Goal: Task Accomplishment & Management: Complete application form

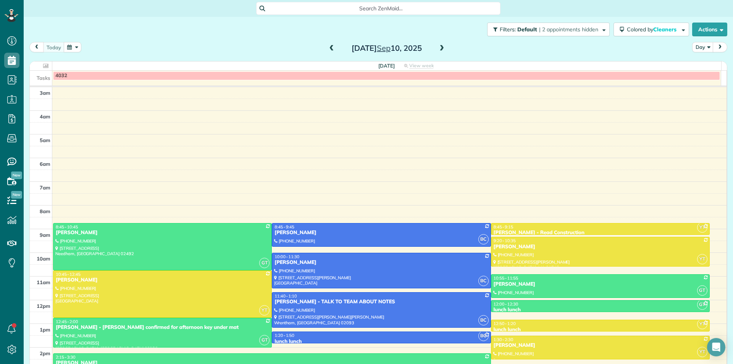
scroll to position [68, 0]
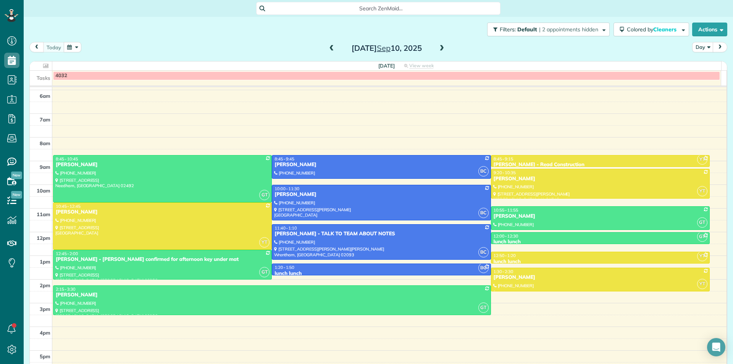
click at [437, 48] on span at bounding box center [441, 48] width 8 height 7
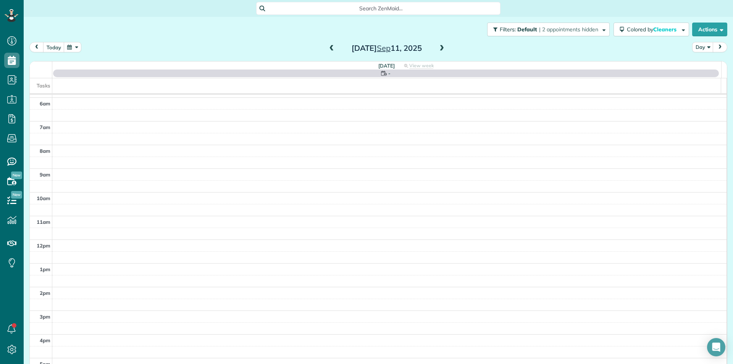
scroll to position [76, 0]
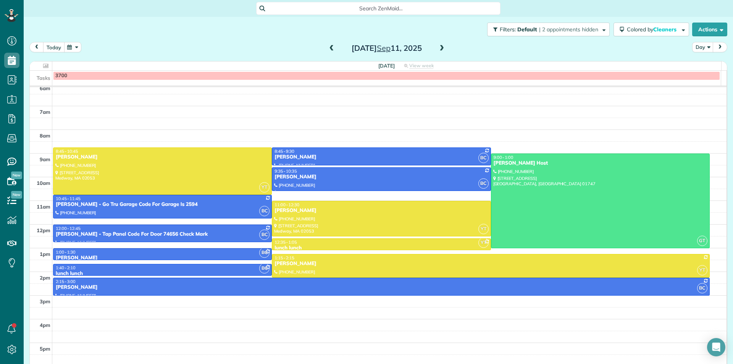
click at [64, 46] on button "today" at bounding box center [53, 47] width 21 height 10
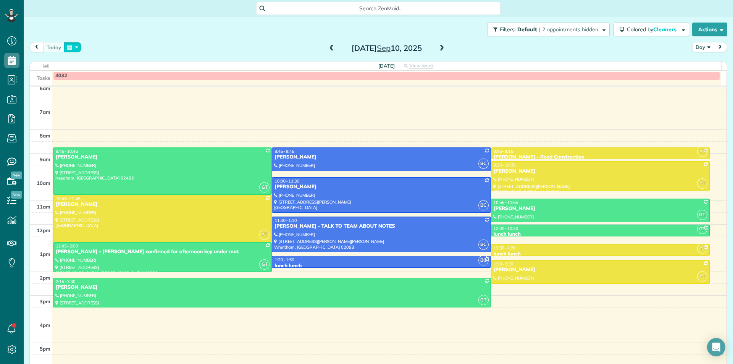
click at [76, 46] on button "button" at bounding box center [73, 47] width 18 height 10
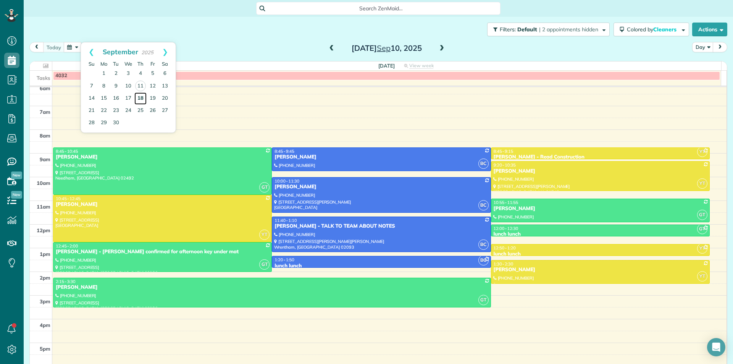
click at [140, 100] on link "18" at bounding box center [140, 98] width 12 height 12
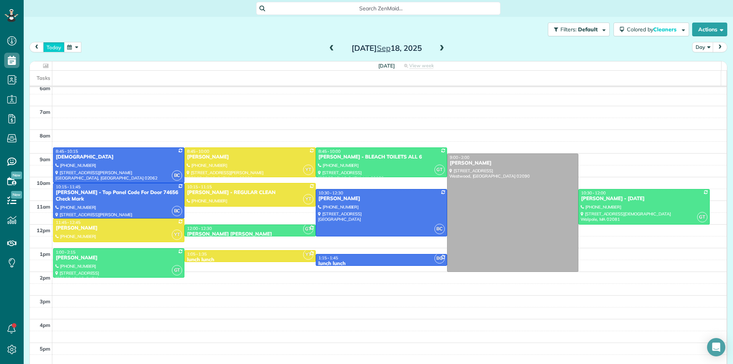
click at [50, 49] on button "today" at bounding box center [53, 47] width 21 height 10
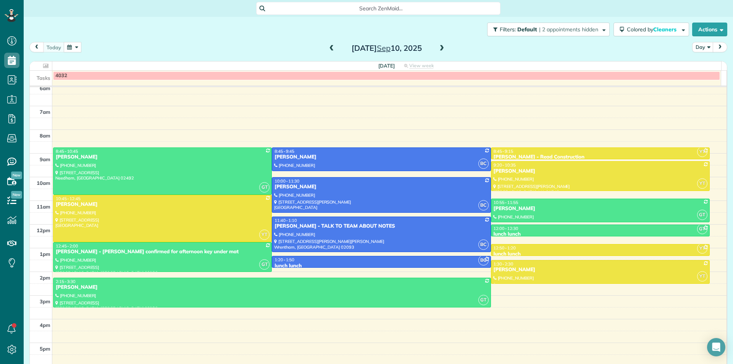
click at [72, 47] on button "button" at bounding box center [73, 47] width 18 height 10
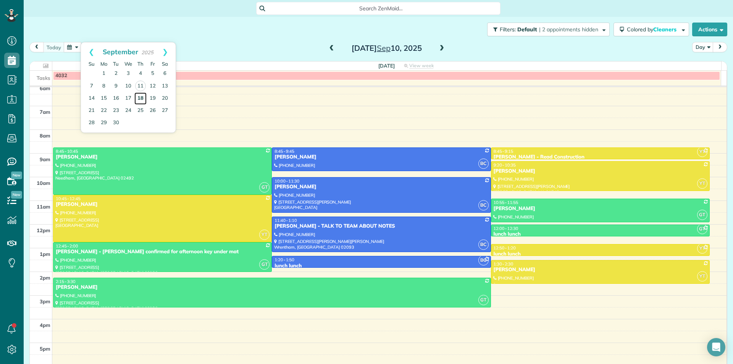
click at [141, 100] on link "18" at bounding box center [140, 98] width 12 height 12
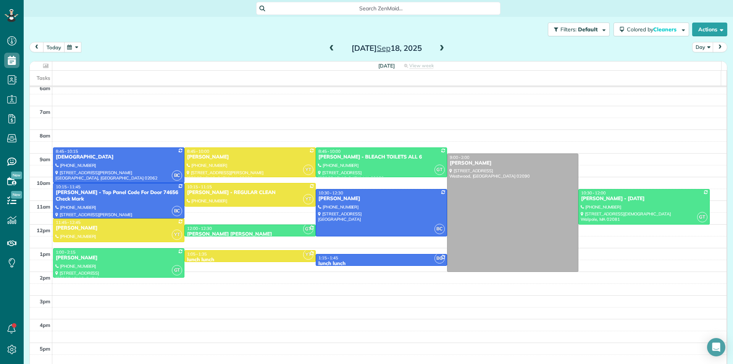
click at [55, 51] on button "today" at bounding box center [53, 47] width 21 height 10
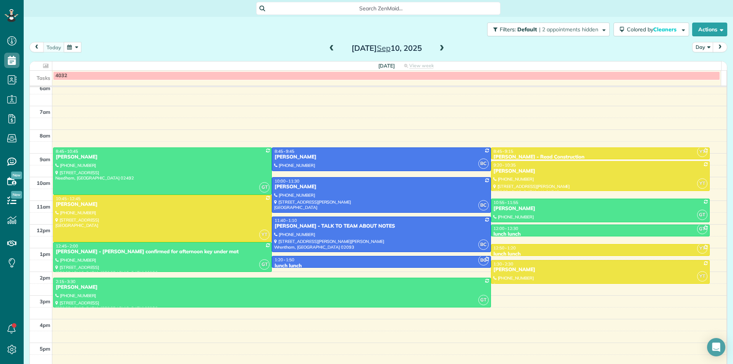
click at [73, 50] on button "button" at bounding box center [73, 47] width 18 height 10
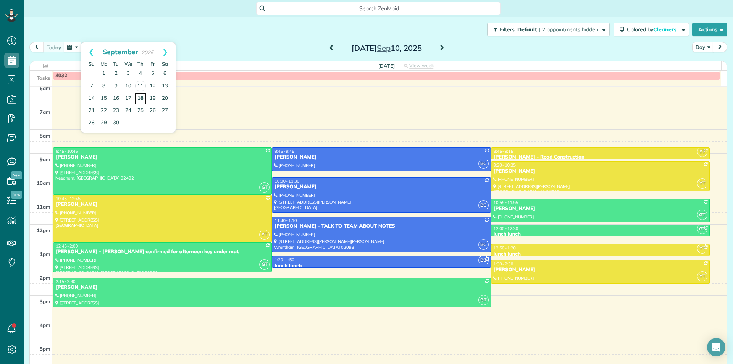
click at [140, 99] on link "18" at bounding box center [140, 98] width 12 height 12
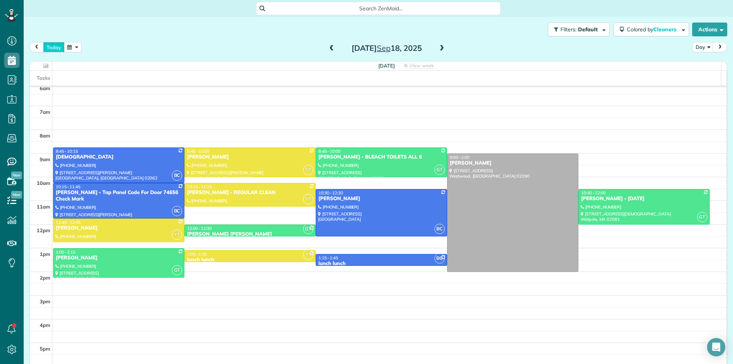
click at [53, 50] on button "today" at bounding box center [53, 47] width 21 height 10
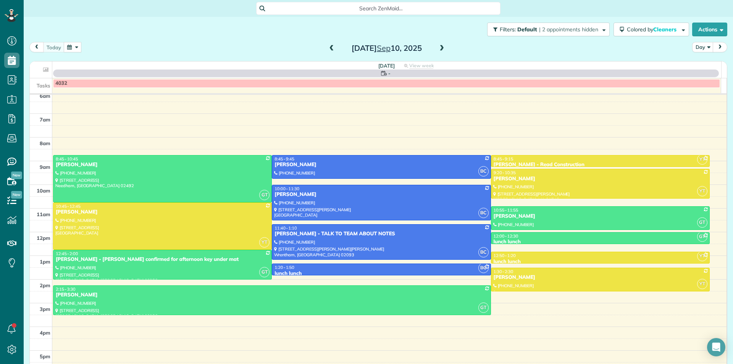
click at [73, 51] on button "button" at bounding box center [73, 47] width 18 height 10
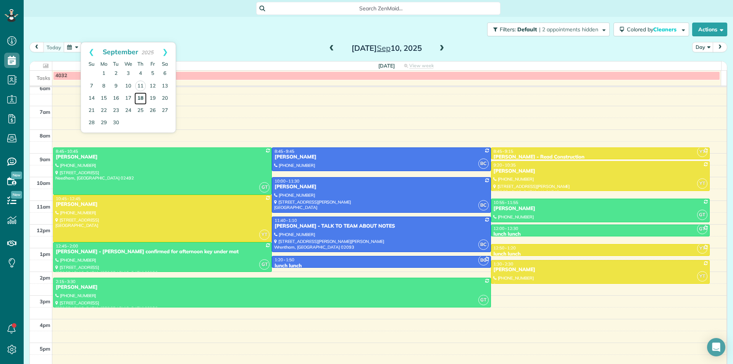
click at [140, 98] on link "18" at bounding box center [140, 98] width 12 height 12
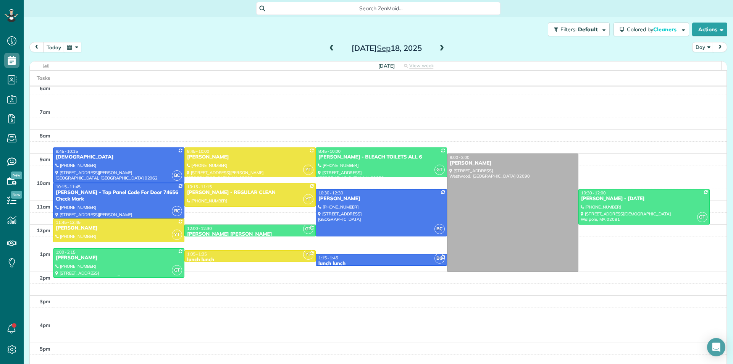
click at [134, 269] on div at bounding box center [118, 263] width 131 height 29
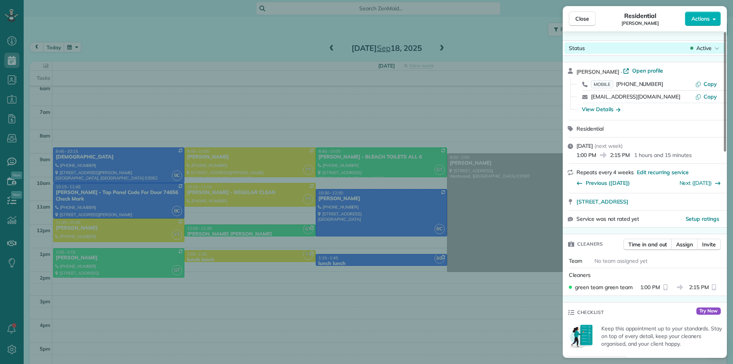
click at [704, 50] on span "Active" at bounding box center [703, 48] width 15 height 8
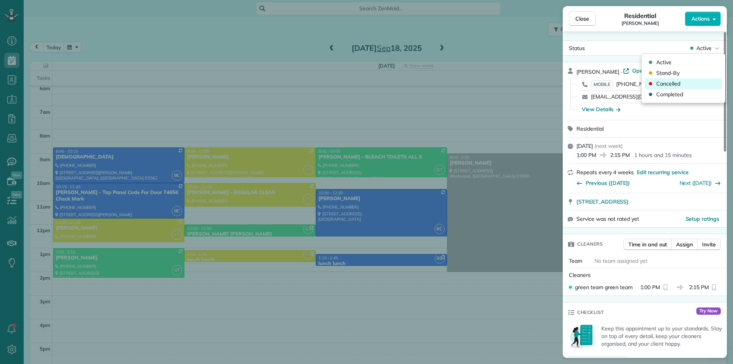
click at [688, 86] on div "Cancelled" at bounding box center [683, 83] width 77 height 11
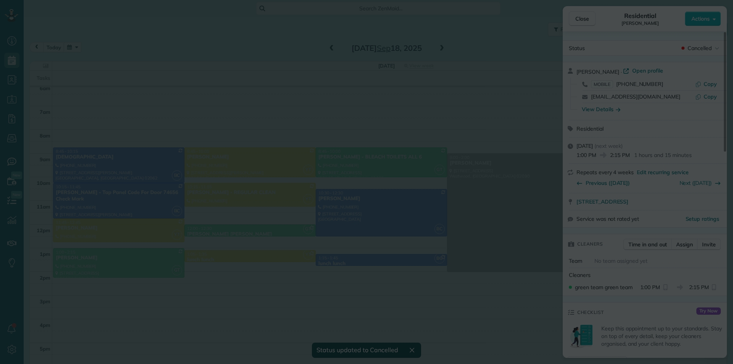
scroll to position [68, 0]
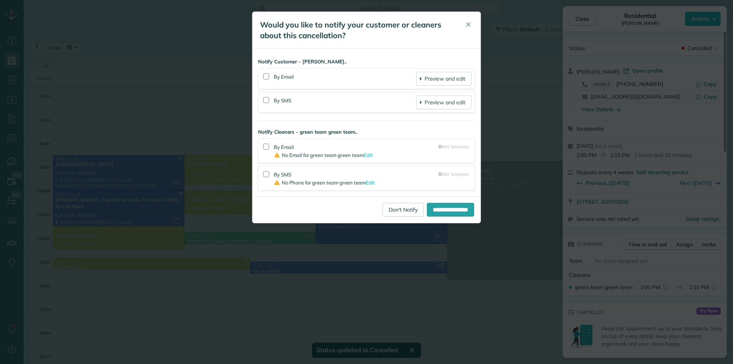
click at [145, 145] on div "**********" at bounding box center [366, 182] width 733 height 364
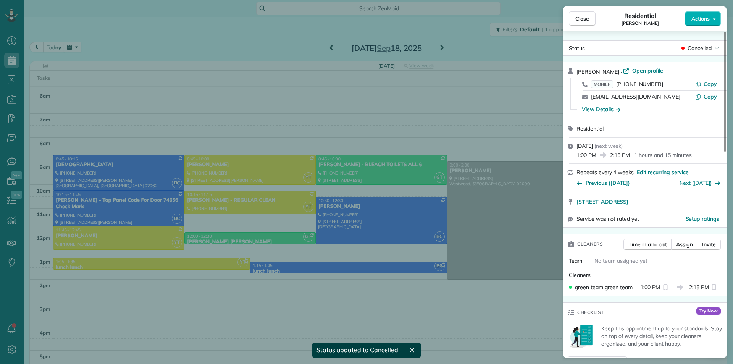
click at [147, 173] on div "Close Residential Adam Blake Actions Status Cancelled Adam Blake · Open profile…" at bounding box center [366, 182] width 733 height 364
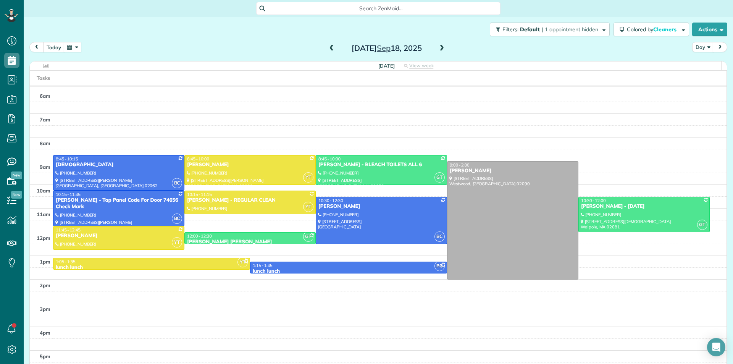
click at [157, 177] on div at bounding box center [118, 172] width 131 height 35
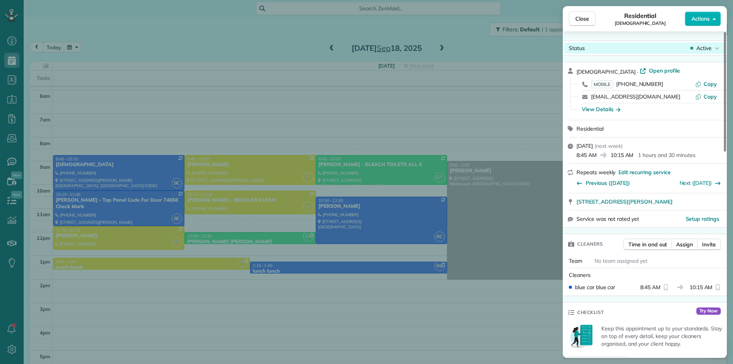
click at [697, 51] on span "Active" at bounding box center [703, 48] width 15 height 8
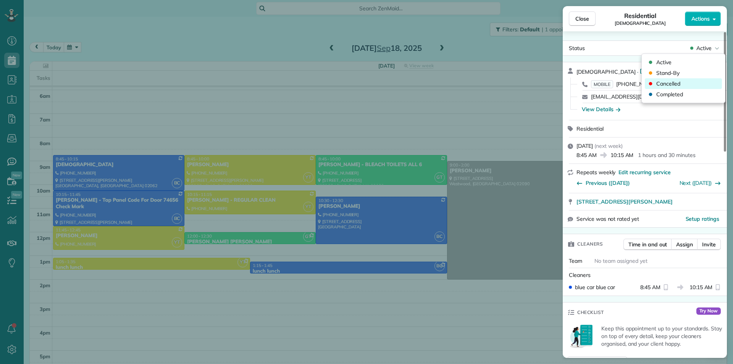
click at [684, 83] on div "Cancelled" at bounding box center [683, 83] width 77 height 11
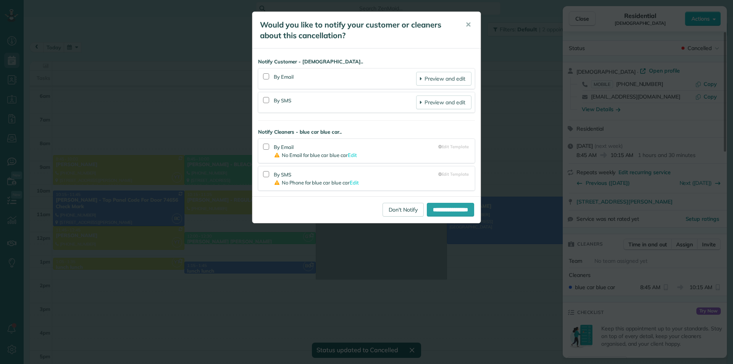
click at [247, 247] on div "**********" at bounding box center [366, 182] width 733 height 364
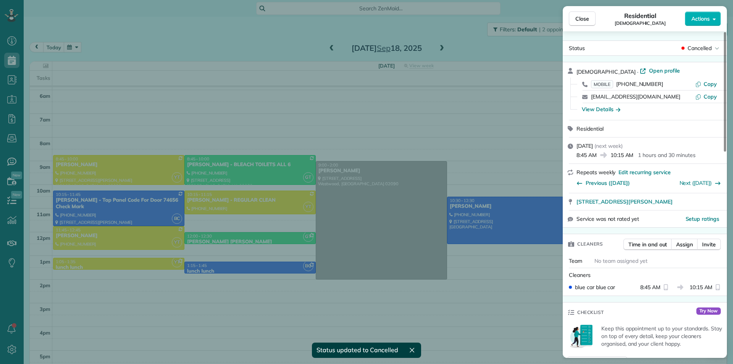
click at [268, 221] on div "Close Residential St. Timothys Church Actions Status Cancelled St. Timothys Chu…" at bounding box center [366, 182] width 733 height 364
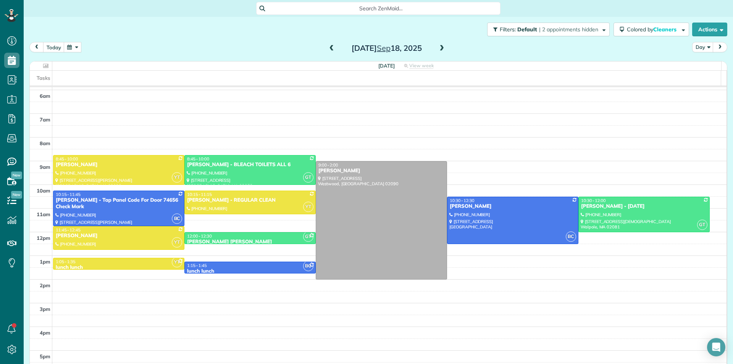
click at [74, 45] on button "button" at bounding box center [73, 47] width 18 height 10
click at [250, 46] on div "today Day Thursday Sep 18, 2025" at bounding box center [378, 49] width 698 height 14
click at [328, 47] on span at bounding box center [332, 48] width 8 height 7
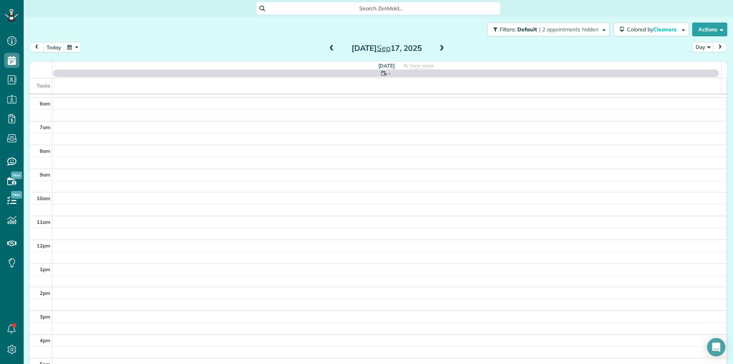
scroll to position [76, 0]
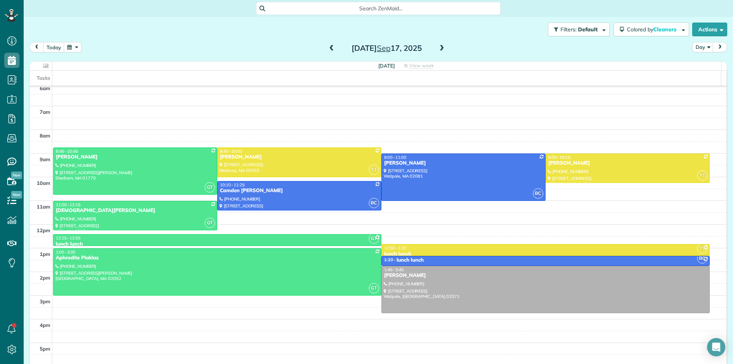
click at [438, 48] on span at bounding box center [441, 48] width 8 height 7
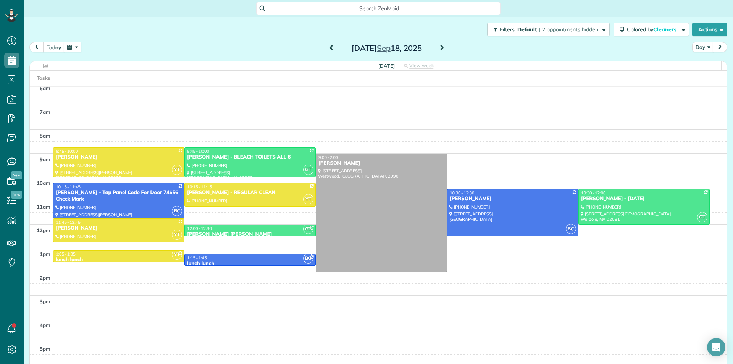
click at [331, 49] on span at bounding box center [332, 48] width 8 height 7
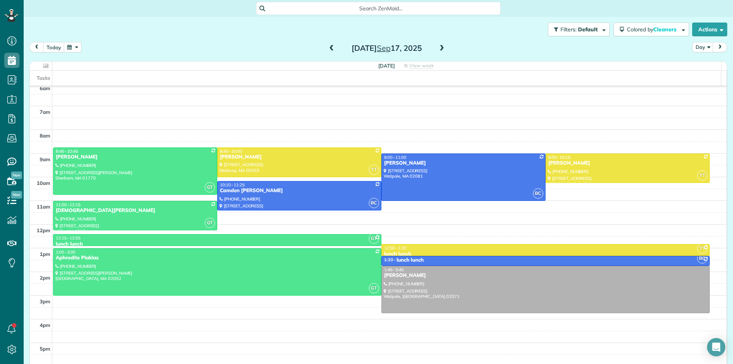
click at [441, 51] on span at bounding box center [441, 48] width 8 height 7
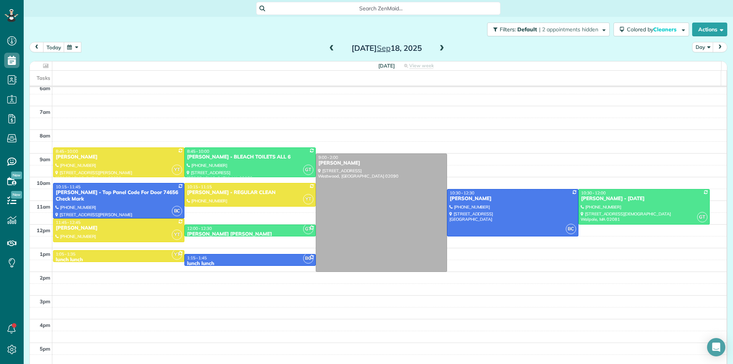
click at [328, 48] on span at bounding box center [332, 48] width 8 height 7
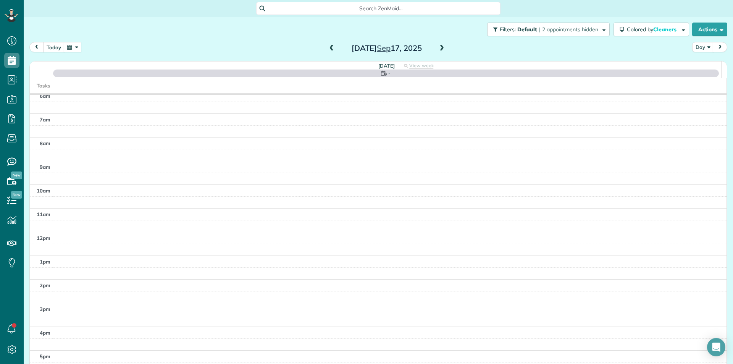
click at [437, 50] on span at bounding box center [441, 48] width 8 height 7
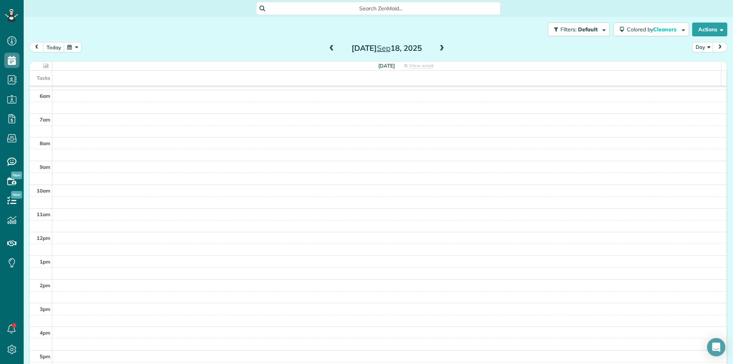
scroll to position [68, 0]
click at [328, 50] on span at bounding box center [332, 48] width 8 height 7
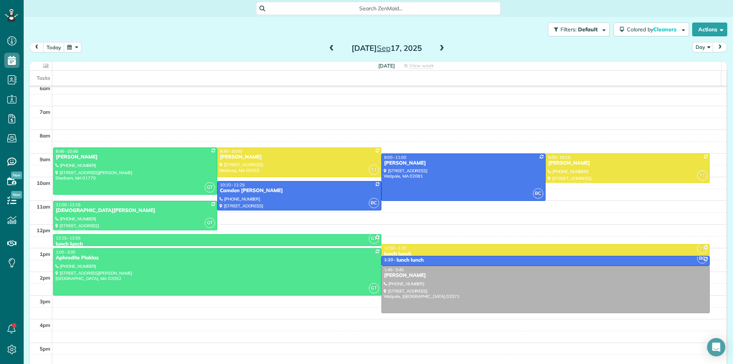
click at [441, 50] on span at bounding box center [441, 48] width 8 height 7
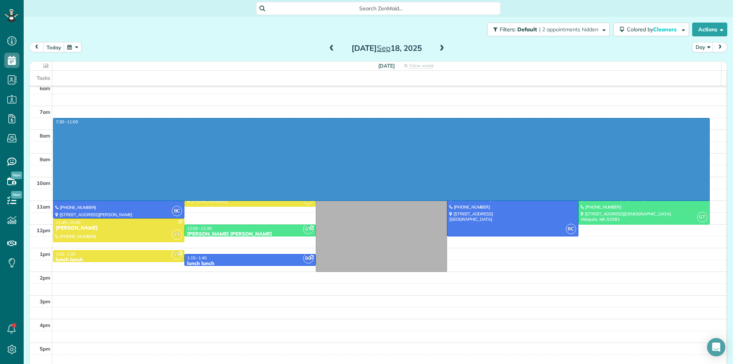
drag, startPoint x: 530, startPoint y: 122, endPoint x: 533, endPoint y: 200, distance: 77.5
click at [533, 200] on div "3am 4am 5am 6am 7am 8am 9am 10am 11am 12pm 1pm 2pm 3pm 4pm 5pm 7:30 - 11:00 YT …" at bounding box center [378, 188] width 697 height 355
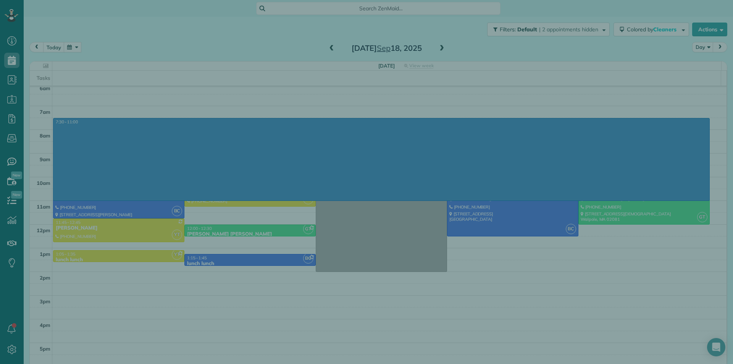
drag, startPoint x: 419, startPoint y: 244, endPoint x: 402, endPoint y: 240, distance: 16.9
click at [413, 244] on div "Cancel New appointment Select a contact Add new" at bounding box center [366, 182] width 733 height 364
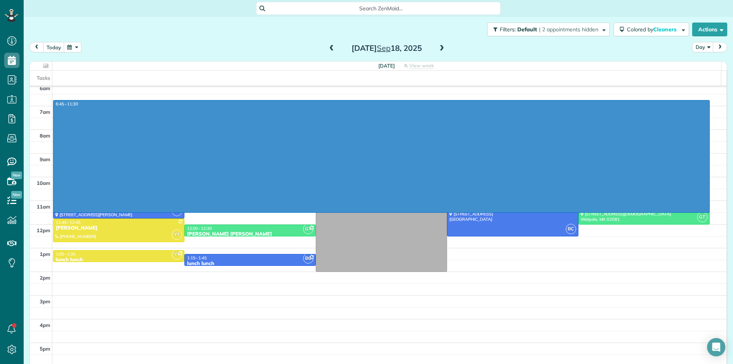
drag, startPoint x: 572, startPoint y: 104, endPoint x: 552, endPoint y: 209, distance: 106.8
click at [552, 209] on div "3am 4am 5am 6am 7am 8am 9am 10am 11am 12pm 1pm 2pm 3pm 4pm 5pm 6:45 - 11:30 YT …" at bounding box center [378, 188] width 697 height 355
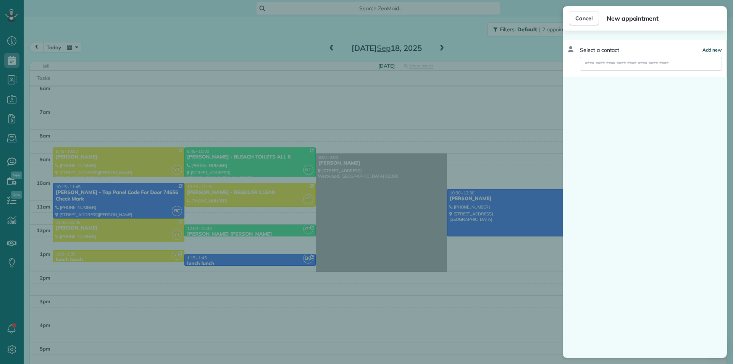
click at [719, 49] on span "Add new" at bounding box center [711, 50] width 19 height 6
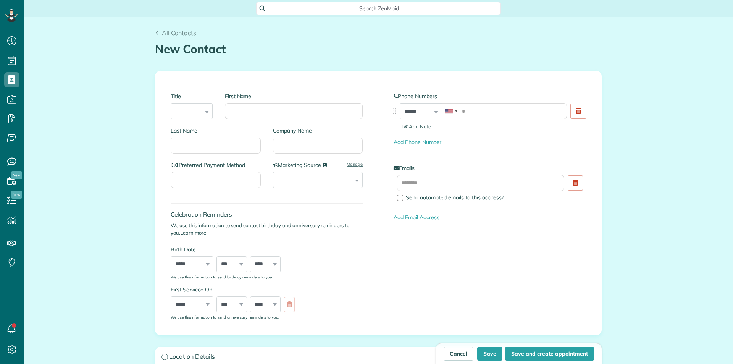
scroll to position [3, 3]
click at [306, 113] on input "First Name" at bounding box center [294, 111] width 138 height 16
click at [325, 115] on input "First Name" at bounding box center [294, 111] width 138 height 16
type input "*"
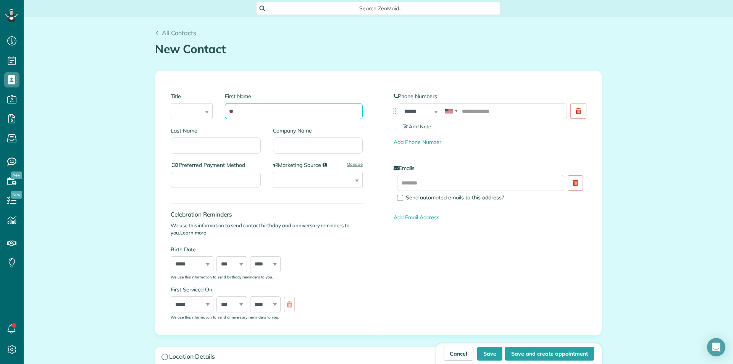
type input "*"
type input "******"
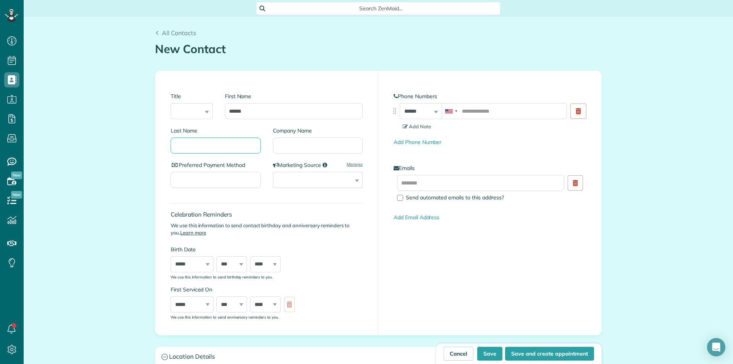
click at [224, 142] on input "Last Name" at bounding box center [216, 145] width 90 height 16
paste input "*******"
type input "*******"
click at [512, 185] on input "text" at bounding box center [480, 183] width 167 height 16
paste input "**********"
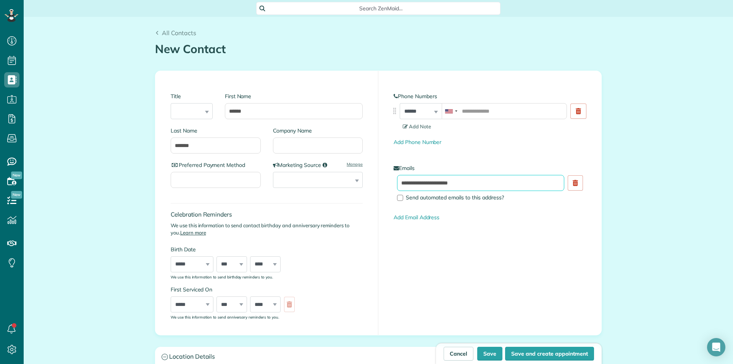
type input "**********"
click at [498, 115] on input "tel" at bounding box center [504, 111] width 125 height 16
click at [515, 111] on input "tel" at bounding box center [504, 111] width 125 height 16
click at [520, 113] on input "tel" at bounding box center [504, 111] width 125 height 16
paste input "**********"
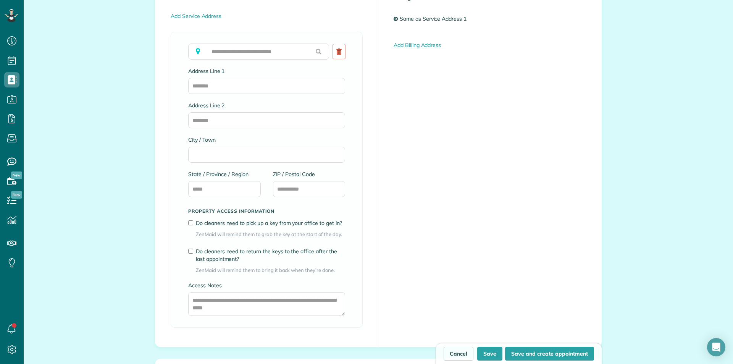
scroll to position [420, 0]
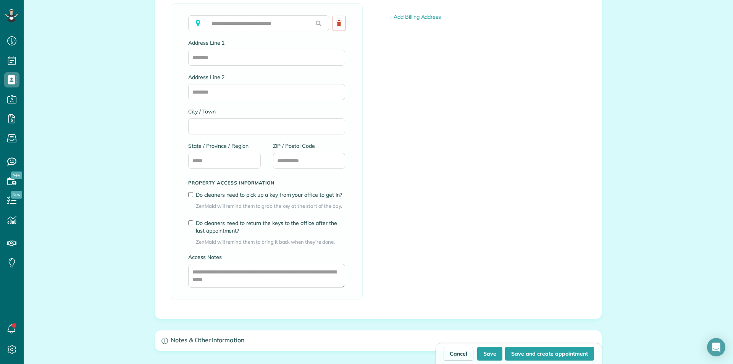
type input "**********"
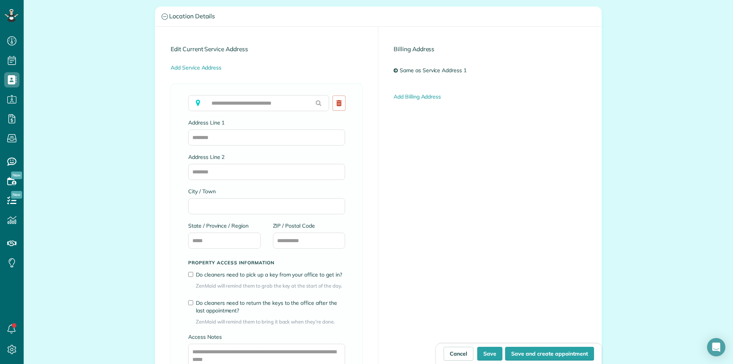
scroll to position [344, 0]
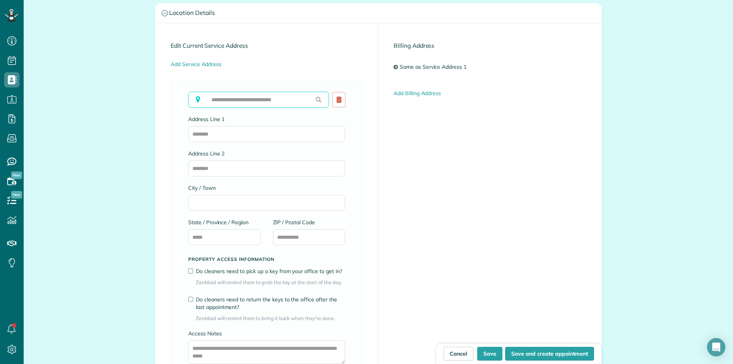
click at [287, 103] on input "text" at bounding box center [258, 100] width 141 height 16
click at [290, 98] on input "text" at bounding box center [258, 100] width 141 height 16
paste input "********"
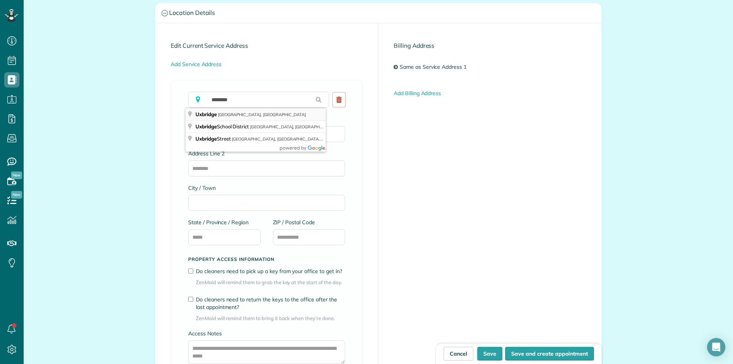
type input "**********"
type input "********"
type input "**"
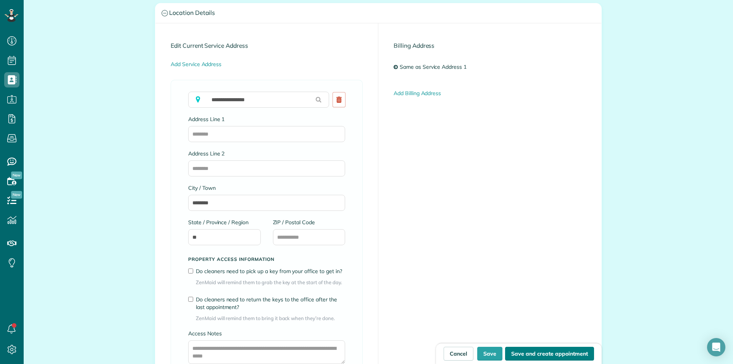
click at [521, 353] on button "Save and create appointment" at bounding box center [549, 354] width 89 height 14
type input "**********"
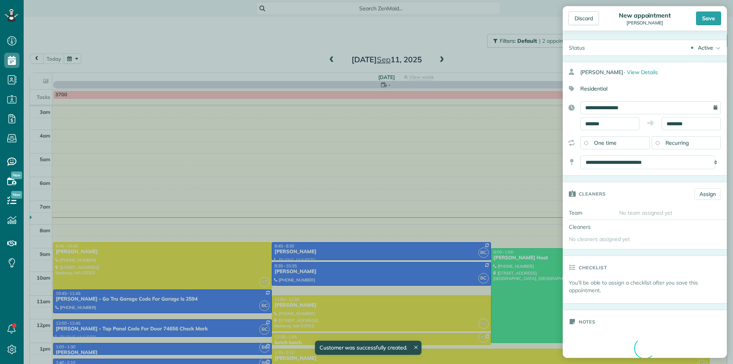
scroll to position [64, 0]
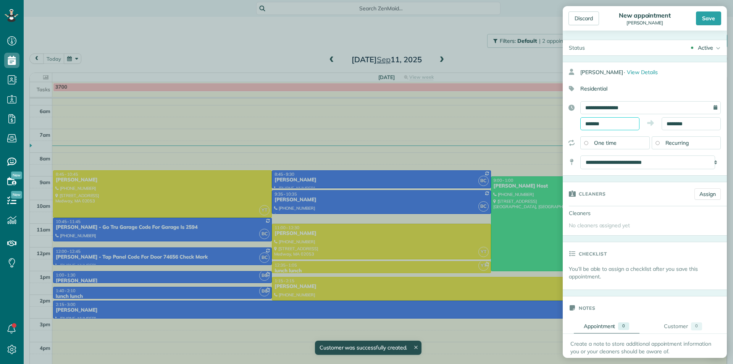
click at [616, 124] on input "*******" at bounding box center [609, 123] width 59 height 13
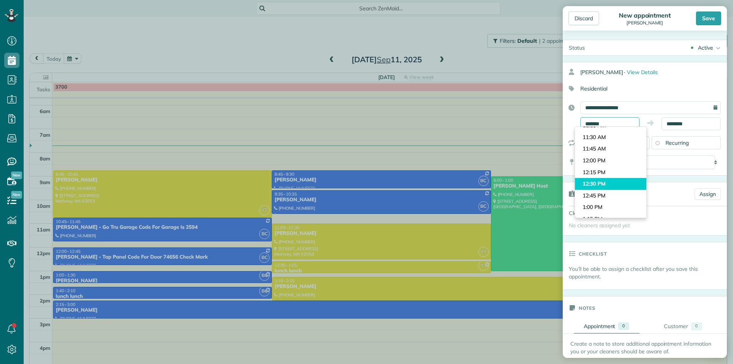
scroll to position [520, 0]
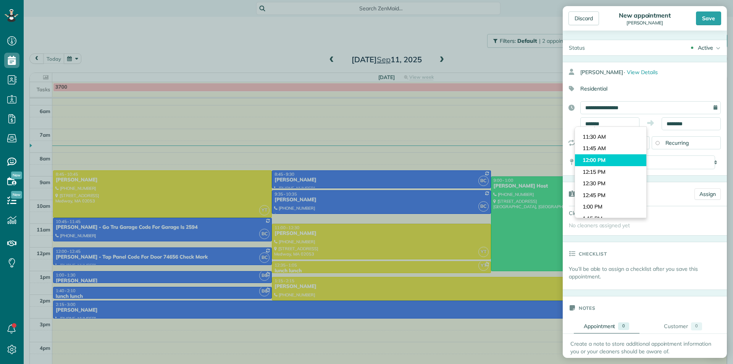
type input "********"
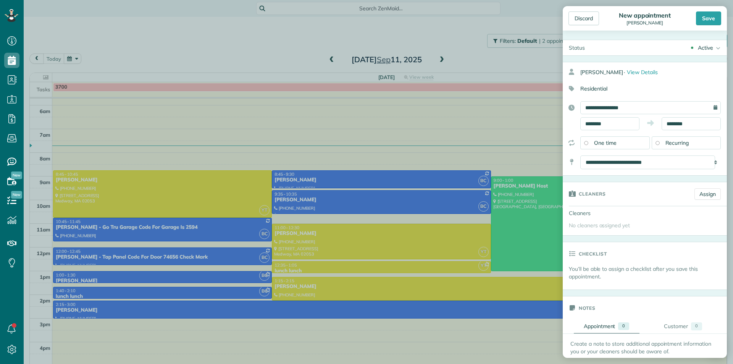
click at [600, 155] on body "Dashboard Scheduling Calendar View List View Dispatch View - Weekly scheduling …" at bounding box center [366, 182] width 733 height 364
click at [694, 126] on input "********" at bounding box center [691, 123] width 59 height 13
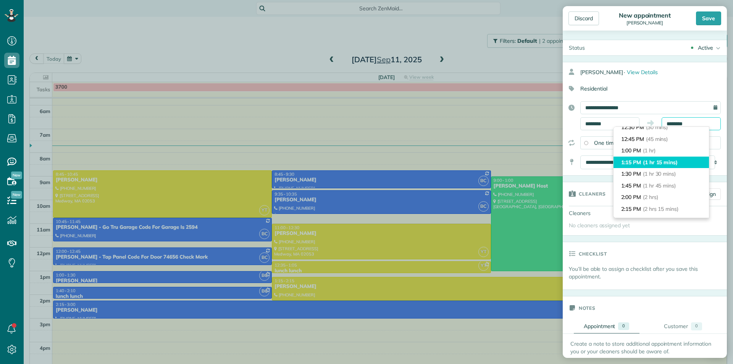
scroll to position [76, 0]
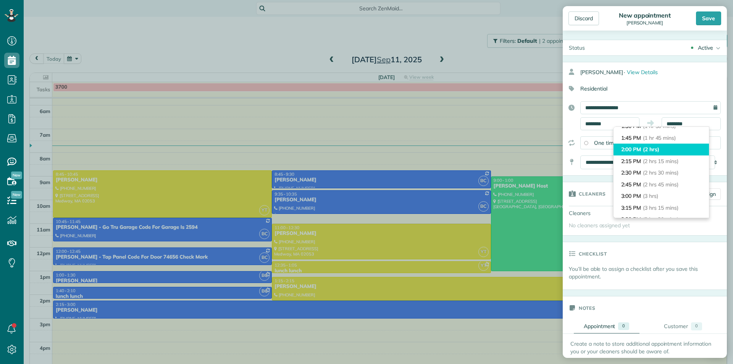
type input "*******"
click at [663, 151] on li "2:00 PM (2 hrs)" at bounding box center [660, 150] width 95 height 12
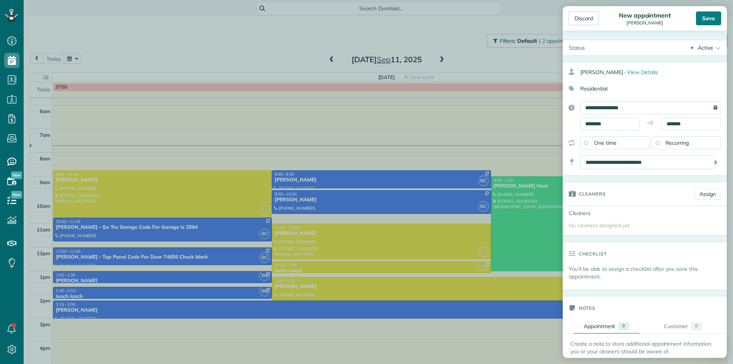
click at [712, 19] on div "Save" at bounding box center [708, 18] width 25 height 14
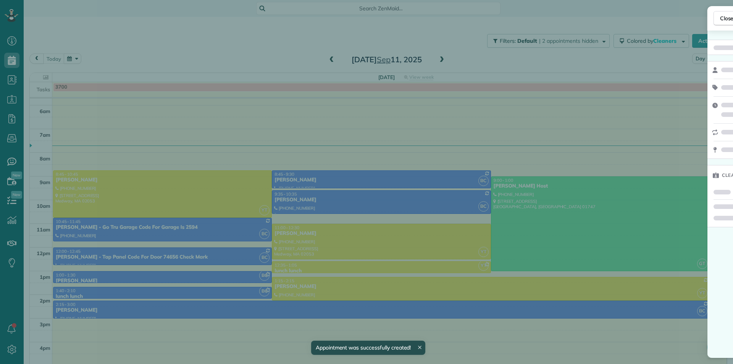
scroll to position [56, 0]
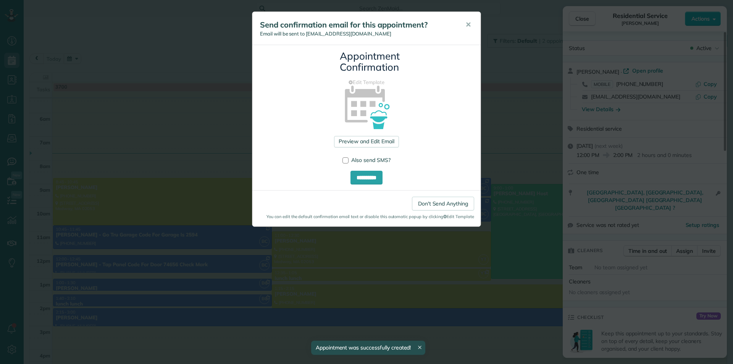
click at [199, 55] on div "**********" at bounding box center [366, 182] width 733 height 364
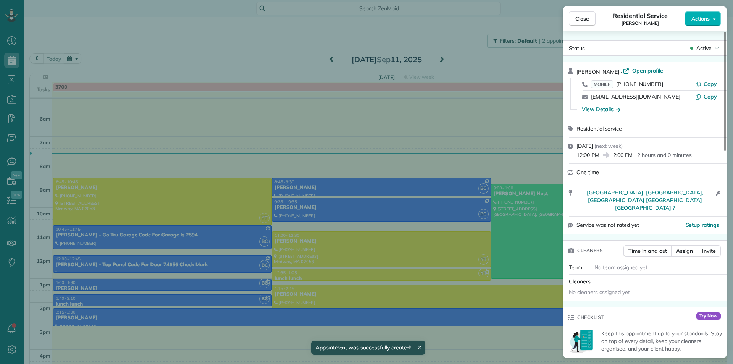
drag, startPoint x: 215, startPoint y: 56, endPoint x: 197, endPoint y: 71, distance: 23.3
click at [215, 56] on div "Close Residential Service Ashley Onofrio Actions Status Active Ashley Onofrio ·…" at bounding box center [366, 182] width 733 height 364
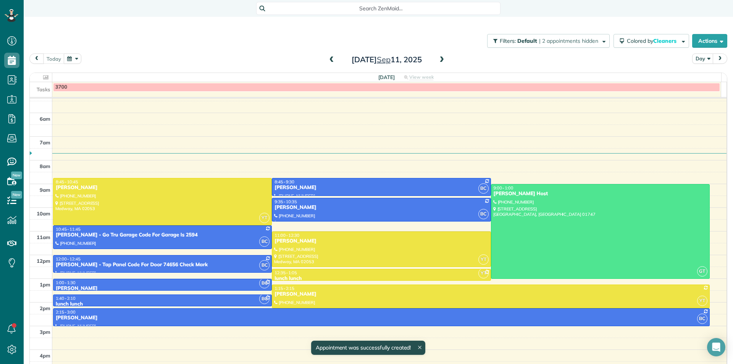
click at [70, 57] on button "button" at bounding box center [73, 58] width 18 height 10
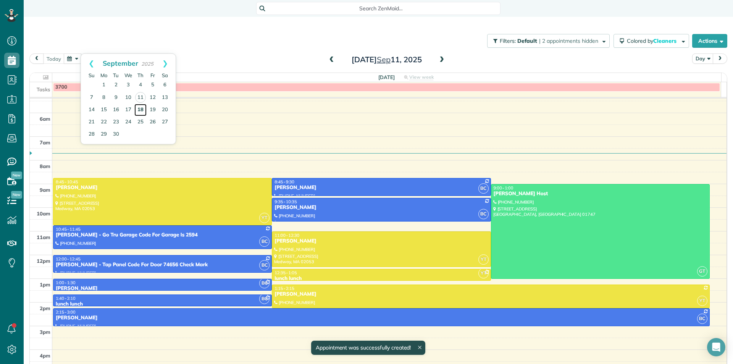
click at [141, 111] on link "18" at bounding box center [140, 110] width 12 height 12
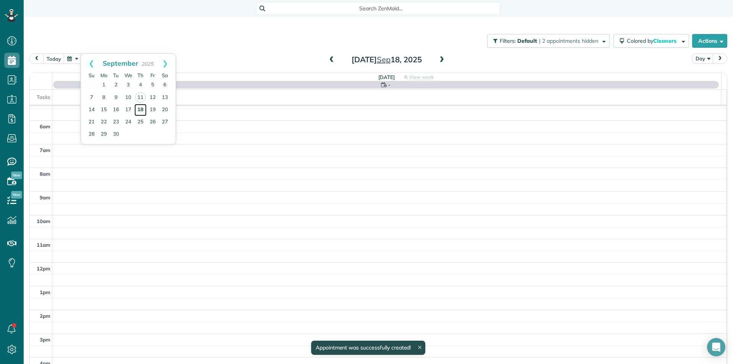
scroll to position [64, 0]
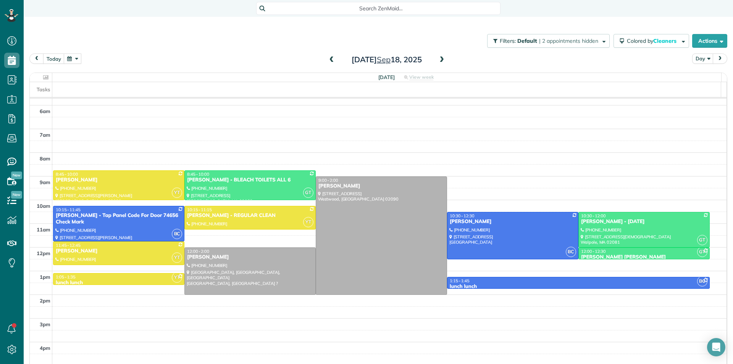
click at [54, 53] on div "Filters: Default | 2 appointments hidden Colored by Cleaners Color by Cleaner C…" at bounding box center [378, 40] width 709 height 25
click at [49, 57] on button "today" at bounding box center [53, 58] width 21 height 10
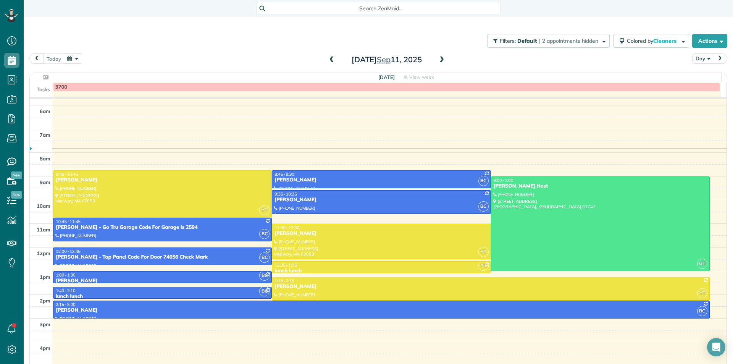
click at [74, 62] on button "button" at bounding box center [73, 58] width 18 height 10
drag, startPoint x: 74, startPoint y: 46, endPoint x: 97, endPoint y: 33, distance: 25.7
click at [97, 33] on div "Filters: Default | 2 appointments hidden Colored by Cleaners Color by Cleaner C…" at bounding box center [378, 40] width 709 height 25
click at [73, 57] on button "button" at bounding box center [73, 58] width 18 height 10
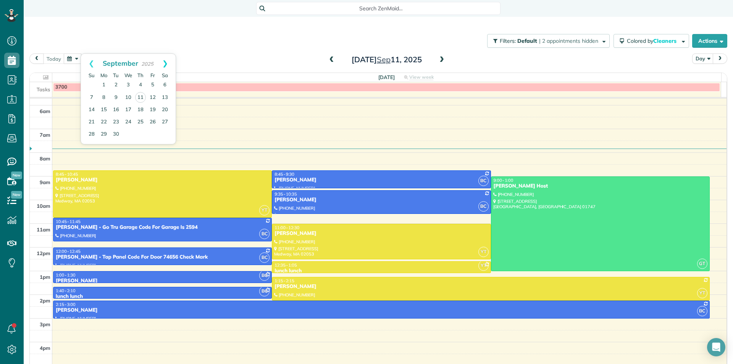
click at [165, 59] on link "Next" at bounding box center [165, 63] width 21 height 19
click at [142, 86] on link "2" at bounding box center [140, 85] width 12 height 12
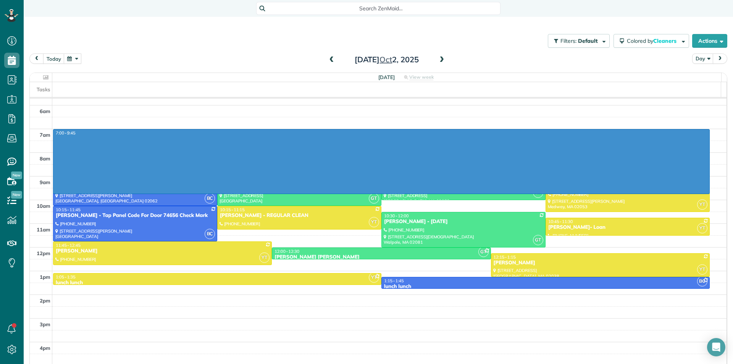
drag, startPoint x: 538, startPoint y: 132, endPoint x: 530, endPoint y: 192, distance: 59.7
click at [530, 192] on div "3am 4am 5am 6am 7am 8am 9am 10am 11am 12pm 1pm 2pm 3pm 4pm 5pm 7:00 - 9:45 BC 8…" at bounding box center [378, 211] width 697 height 355
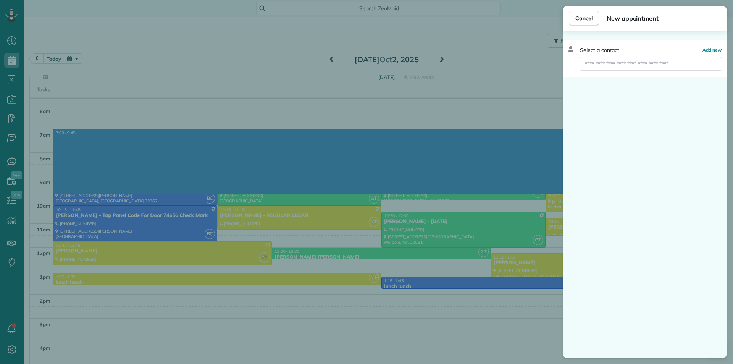
click at [431, 271] on div "Cancel New appointment Select a contact Add new" at bounding box center [366, 182] width 733 height 364
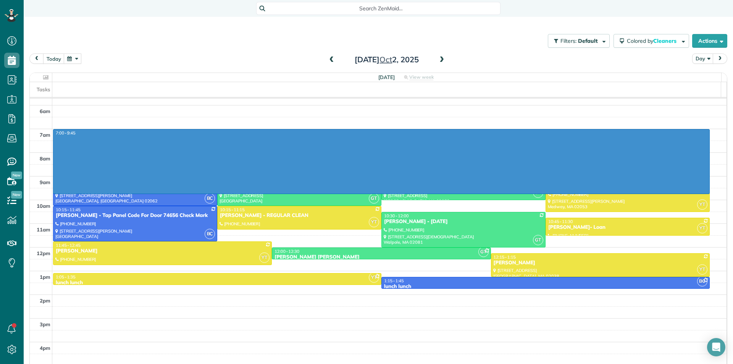
drag, startPoint x: 526, startPoint y: 136, endPoint x: 523, endPoint y: 188, distance: 52.8
click at [522, 193] on div "3am 4am 5am 6am 7am 8am 9am 10am 11am 12pm 1pm 2pm 3pm 4pm 5pm 7:00 - 9:45 BC 8…" at bounding box center [378, 211] width 697 height 355
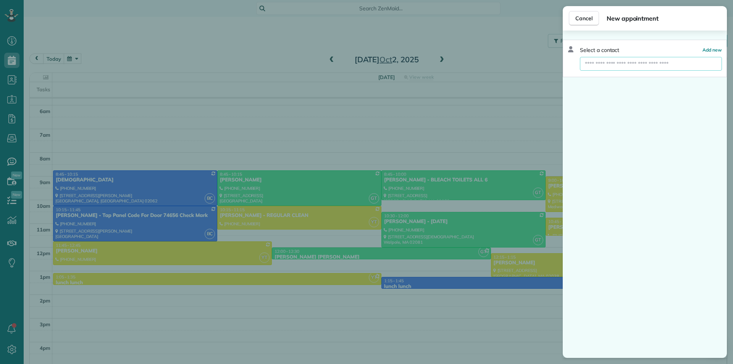
drag, startPoint x: 690, startPoint y: 62, endPoint x: 692, endPoint y: 66, distance: 5.1
click at [690, 62] on input "text" at bounding box center [651, 64] width 142 height 14
click at [702, 63] on input "text" at bounding box center [651, 64] width 142 height 14
drag, startPoint x: 698, startPoint y: 68, endPoint x: 701, endPoint y: 61, distance: 7.5
click at [699, 66] on input "text" at bounding box center [651, 64] width 142 height 14
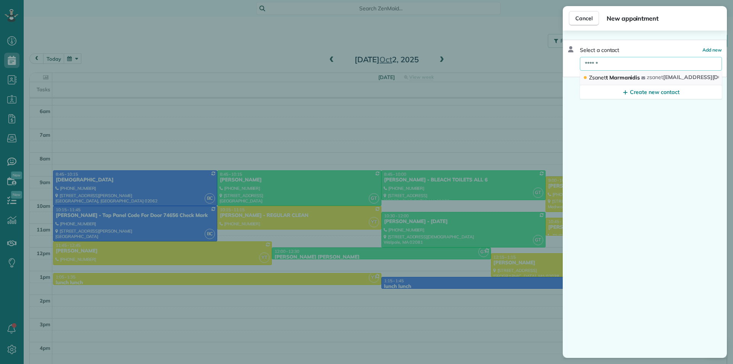
type input "******"
click at [686, 76] on span "zsanet tmarmanidis@gmail.com" at bounding box center [702, 77] width 111 height 7
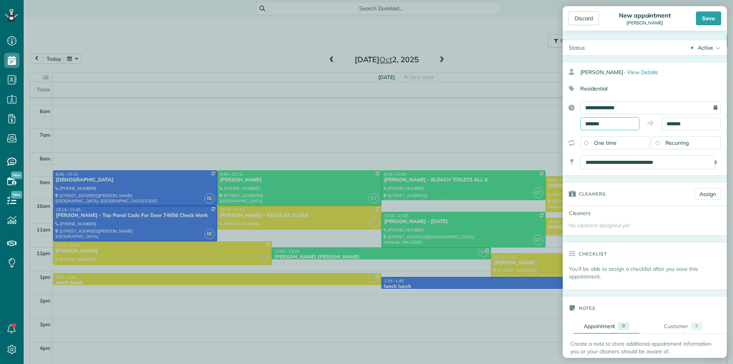
click at [623, 123] on input "*******" at bounding box center [609, 123] width 59 height 13
click at [460, 168] on div "Discard New appointment Zsanett Marmanidis Save Status Active Active Stand-By C…" at bounding box center [366, 182] width 733 height 364
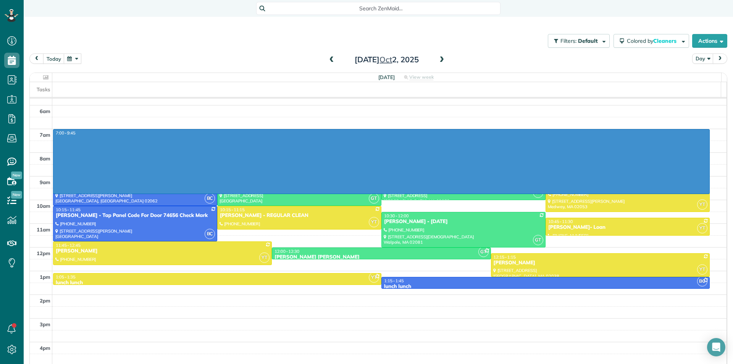
click at [608, 195] on div "3am 4am 5am 6am 7am 8am 9am 10am 11am 12pm 1pm 2pm 3pm 4pm 5pm 7:00 - 9:45 BC 8…" at bounding box center [378, 211] width 697 height 355
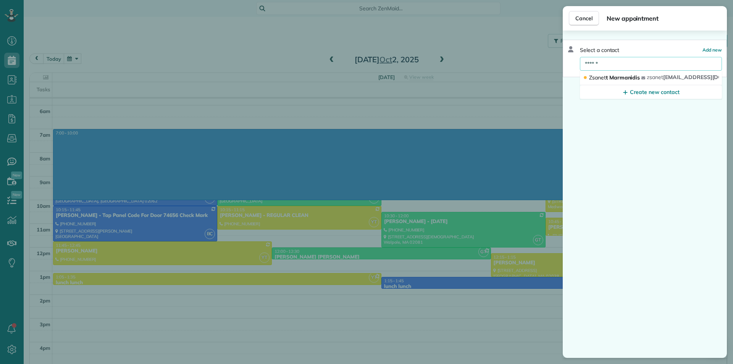
click at [697, 66] on input "******" at bounding box center [651, 64] width 142 height 14
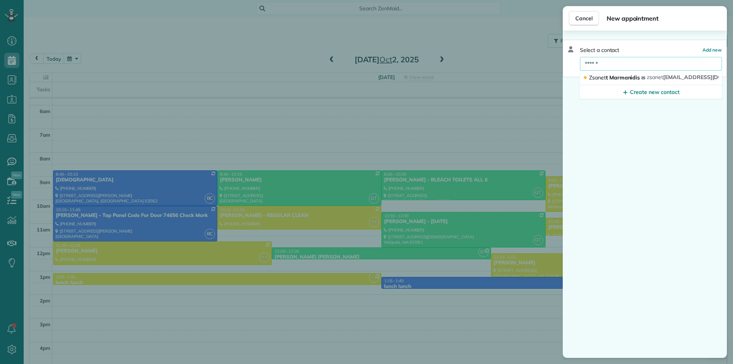
click at [697, 66] on input "******" at bounding box center [651, 64] width 142 height 14
type input "*"
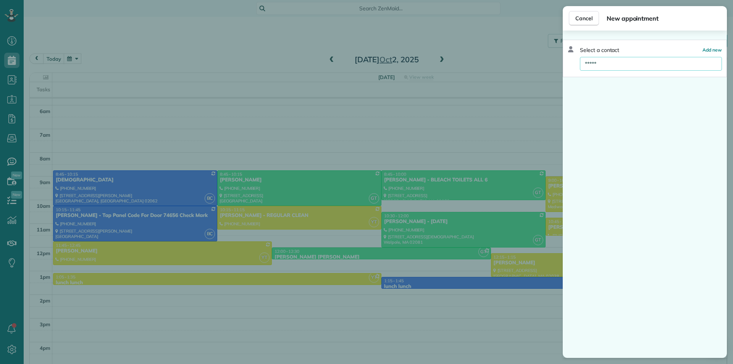
type input "******"
click at [686, 74] on span "zsanet tmarmanidis@gmail.com" at bounding box center [702, 77] width 111 height 7
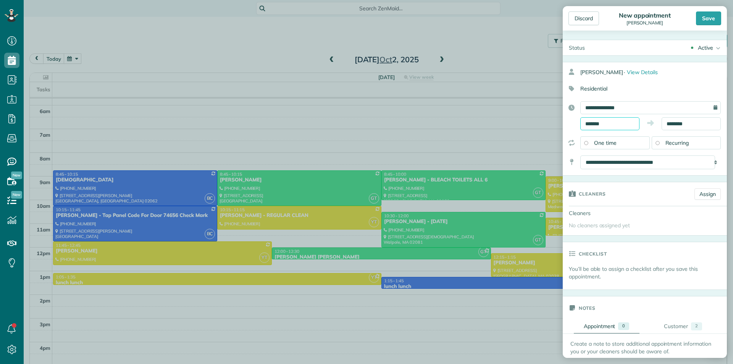
click at [611, 126] on body "Dashboard Scheduling Calendar View List View Dispatch View - Weekly scheduling …" at bounding box center [366, 182] width 733 height 364
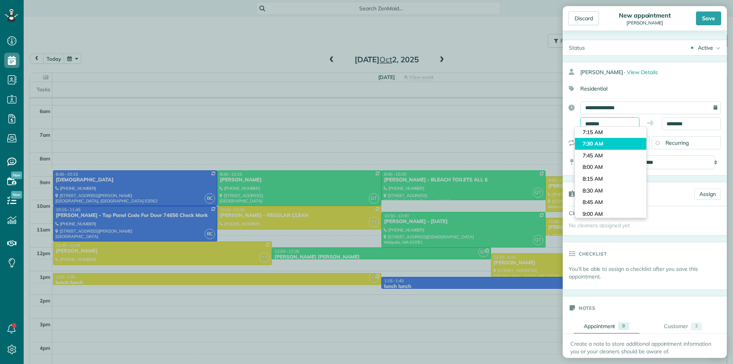
scroll to position [379, 0]
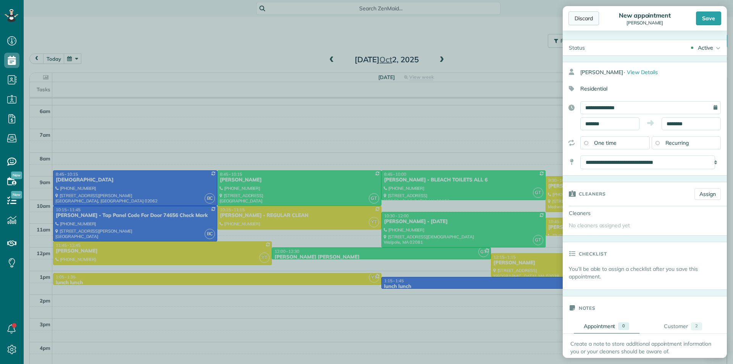
click at [589, 21] on div "Discard" at bounding box center [583, 18] width 31 height 14
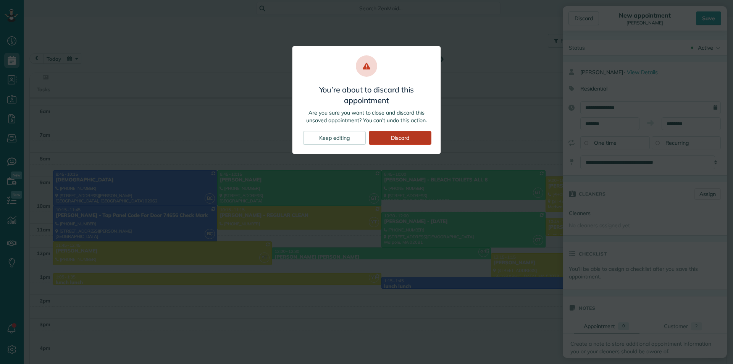
click at [419, 138] on div "Discard" at bounding box center [400, 138] width 63 height 14
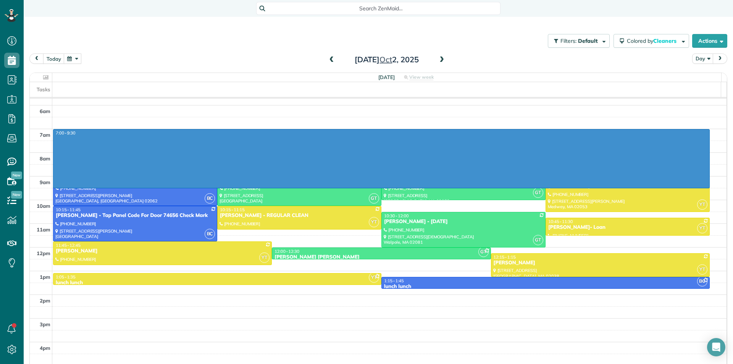
drag, startPoint x: 615, startPoint y: 134, endPoint x: 604, endPoint y: 185, distance: 51.4
click at [603, 188] on div "3am 4am 5am 6am 7am 8am 9am 10am 11am 12pm 1pm 2pm 3pm 4pm 5pm 7:00 - 9:30 BC 8…" at bounding box center [378, 211] width 697 height 355
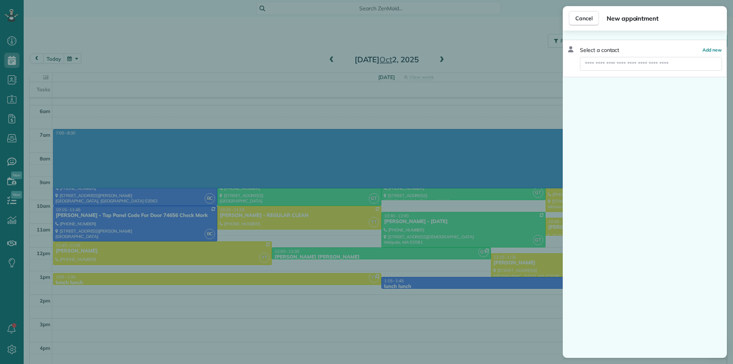
click at [493, 242] on div "Cancel New appointment Select a contact Add new" at bounding box center [366, 182] width 733 height 364
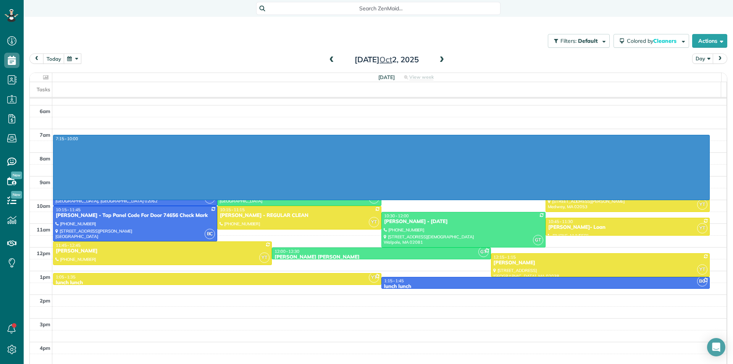
drag, startPoint x: 625, startPoint y: 140, endPoint x: 601, endPoint y: 196, distance: 61.1
click at [600, 197] on div "3am 4am 5am 6am 7am 8am 9am 10am 11am 12pm 1pm 2pm 3pm 4pm 5pm 7:15 - 10:00 BC …" at bounding box center [378, 211] width 697 height 355
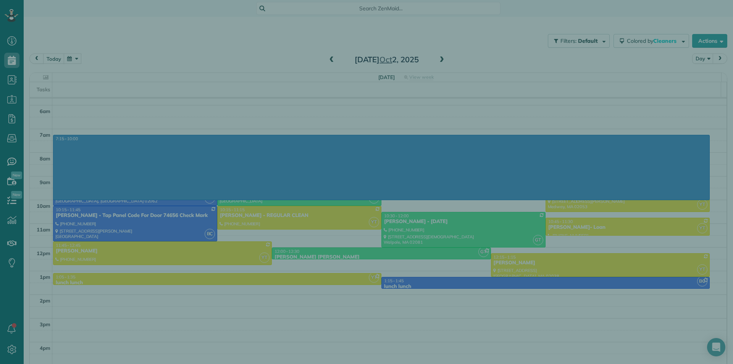
click at [458, 245] on div "Cancel New appointment Select a contact Add new" at bounding box center [366, 182] width 733 height 364
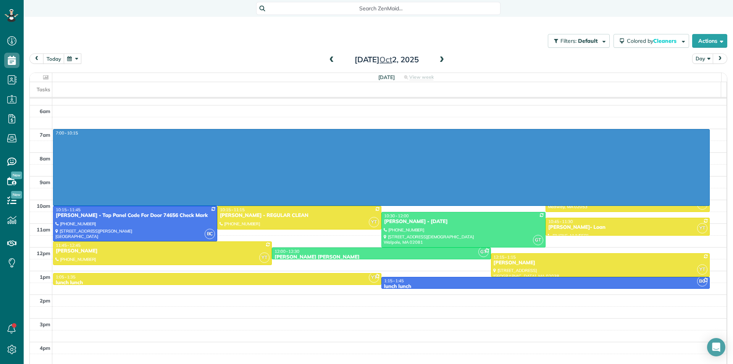
drag, startPoint x: 631, startPoint y: 131, endPoint x: 624, endPoint y: 201, distance: 71.0
click at [622, 205] on div "3am 4am 5am 6am 7am 8am 9am 10am 11am 12pm 1pm 2pm 3pm 4pm 5pm 7:00 - 10:15 BC …" at bounding box center [378, 211] width 697 height 355
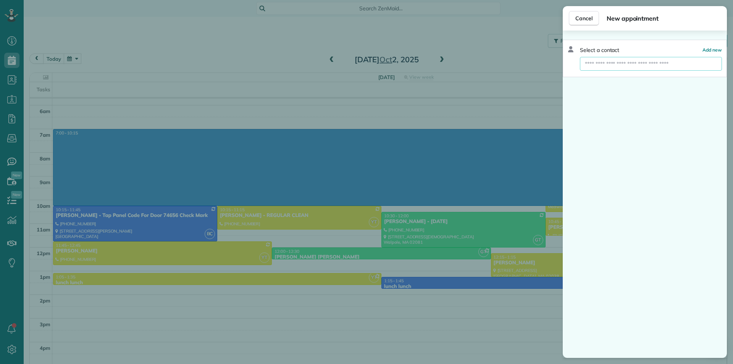
click at [692, 66] on input "text" at bounding box center [651, 64] width 142 height 14
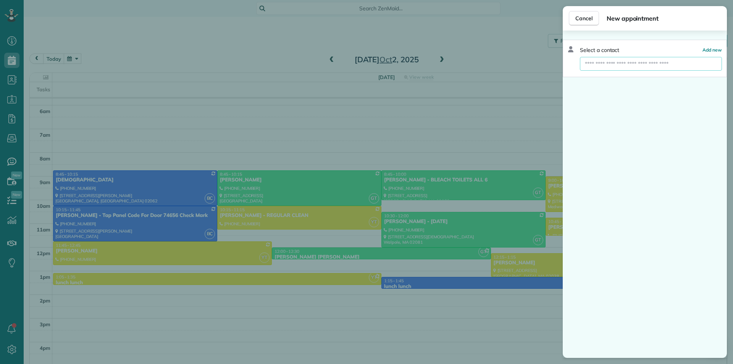
click at [703, 69] on input "text" at bounding box center [651, 64] width 142 height 14
type input "******"
click at [671, 78] on span "z sanettmarmanidis@gmail.com" at bounding box center [695, 77] width 97 height 7
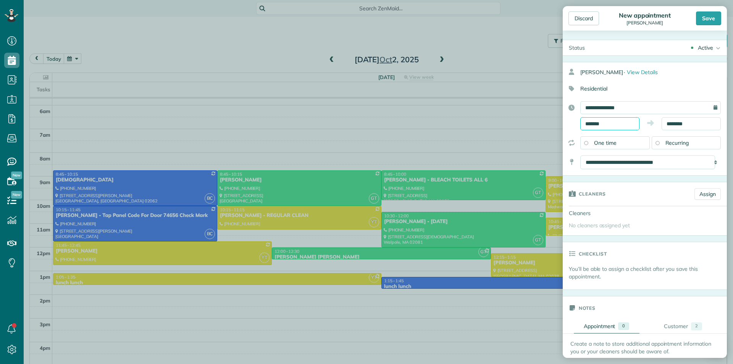
click at [612, 124] on input "*******" at bounding box center [609, 123] width 59 height 13
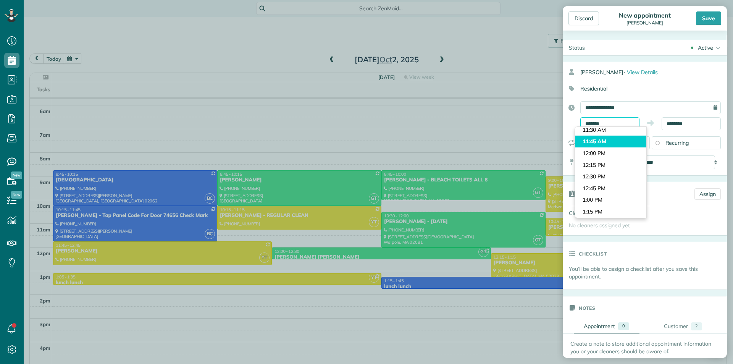
scroll to position [570, 0]
type input "*******"
click at [608, 157] on body "Dashboard Scheduling Calendar View List View Dispatch View - Weekly scheduling …" at bounding box center [366, 182] width 733 height 364
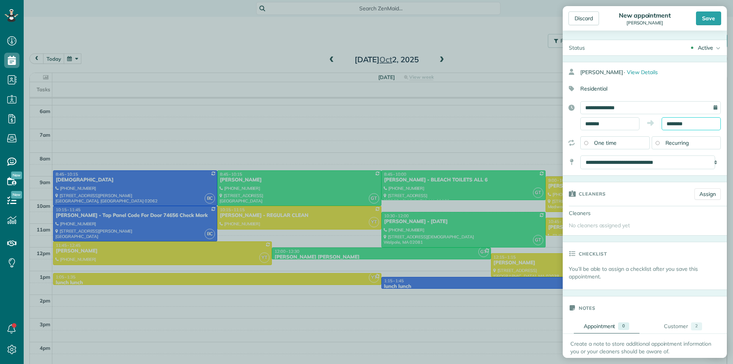
click at [693, 127] on body "Dashboard Scheduling Calendar View List View Dispatch View - Weekly scheduling …" at bounding box center [366, 182] width 733 height 364
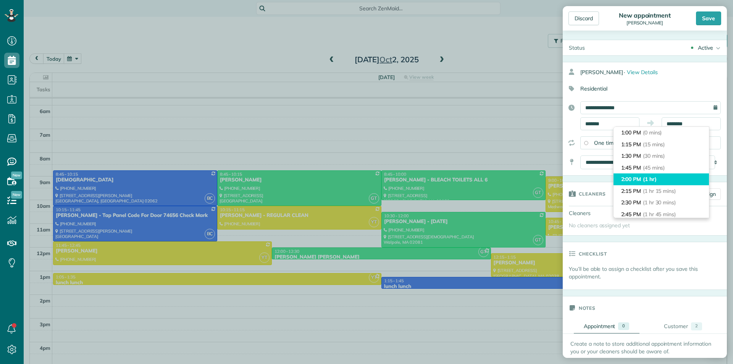
type input "*******"
click at [672, 174] on li "2:00 PM (1 hr)" at bounding box center [660, 179] width 95 height 12
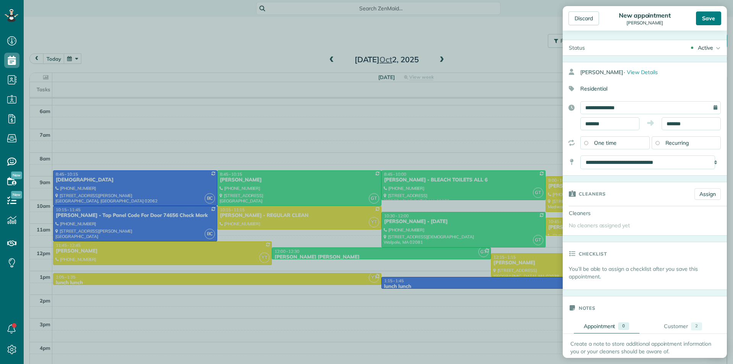
click at [711, 15] on div "Save" at bounding box center [708, 18] width 25 height 14
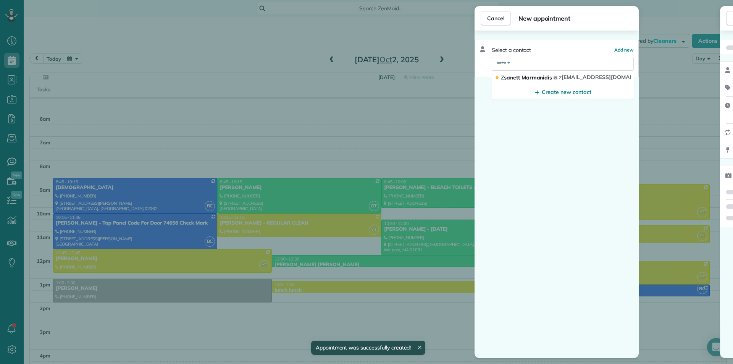
scroll to position [56, 0]
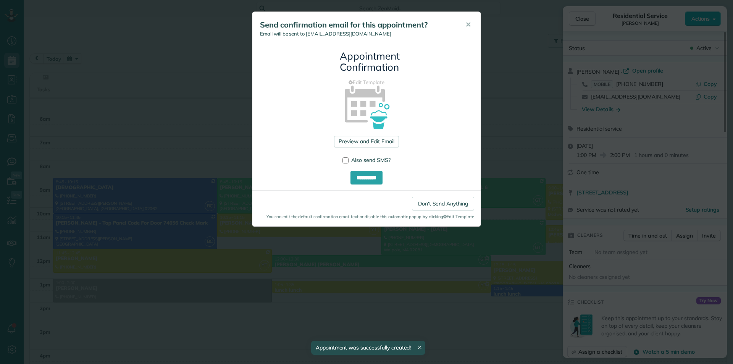
click at [257, 199] on div "**********" at bounding box center [366, 182] width 733 height 364
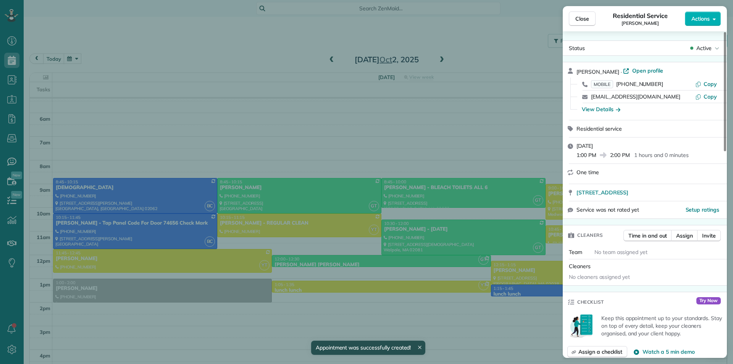
click at [192, 214] on div "Close Residential Service Zsanett Marmanidis Actions Status Active Zsanett Marm…" at bounding box center [366, 182] width 733 height 364
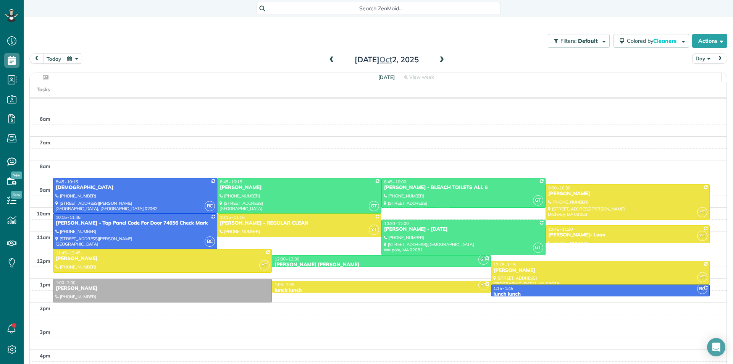
click at [73, 59] on button "button" at bounding box center [73, 58] width 18 height 10
click at [106, 109] on link "15" at bounding box center [104, 110] width 12 height 12
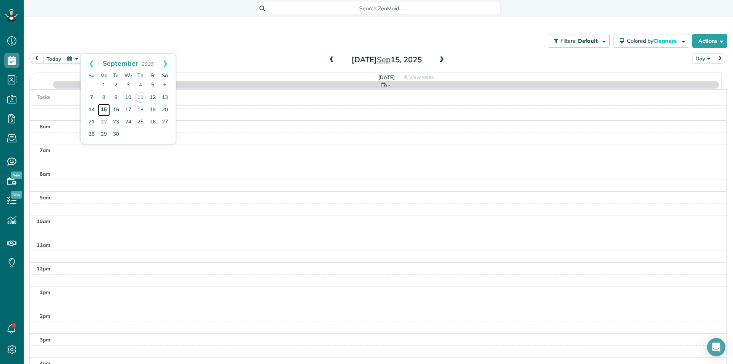
scroll to position [64, 0]
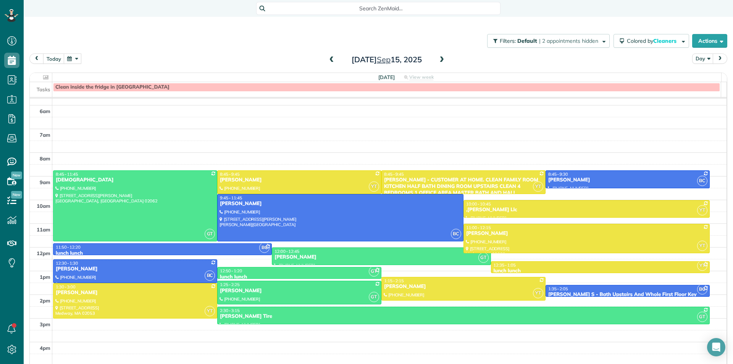
click at [437, 61] on span at bounding box center [441, 59] width 8 height 7
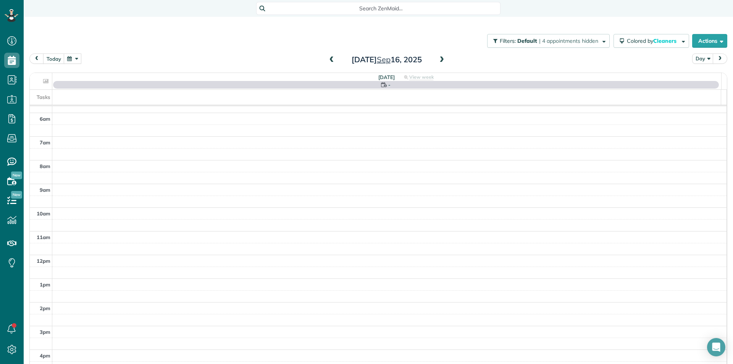
click at [328, 60] on span at bounding box center [332, 59] width 8 height 7
click at [437, 61] on span at bounding box center [441, 59] width 8 height 7
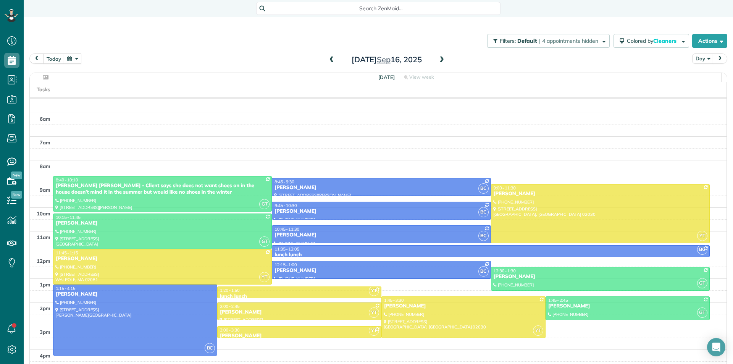
scroll to position [56, 0]
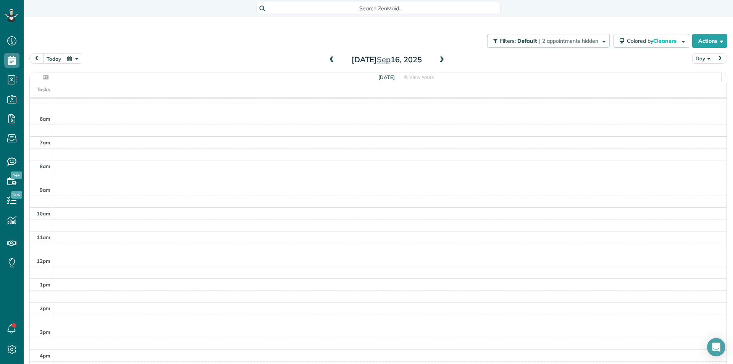
click at [438, 62] on span at bounding box center [441, 59] width 8 height 7
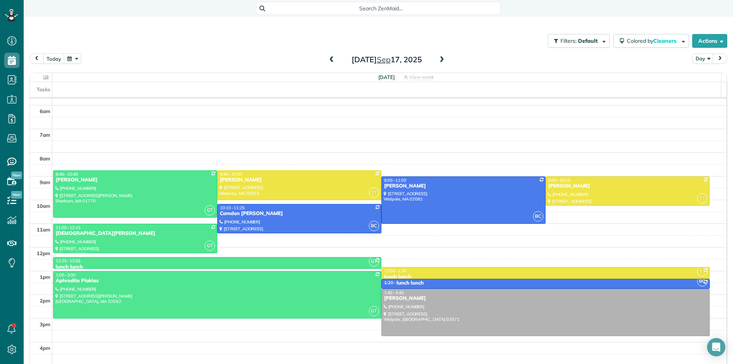
click at [329, 62] on span at bounding box center [332, 59] width 8 height 7
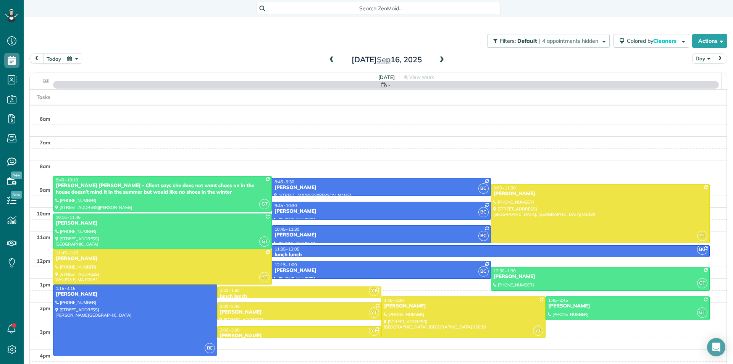
click at [438, 59] on span at bounding box center [441, 59] width 8 height 7
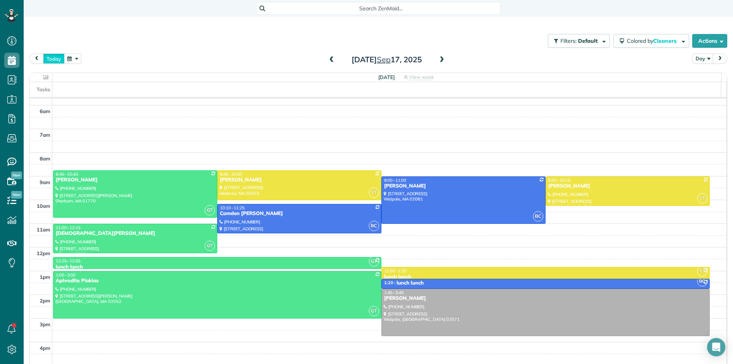
click at [50, 57] on button "today" at bounding box center [53, 58] width 21 height 10
